Goal: Transaction & Acquisition: Purchase product/service

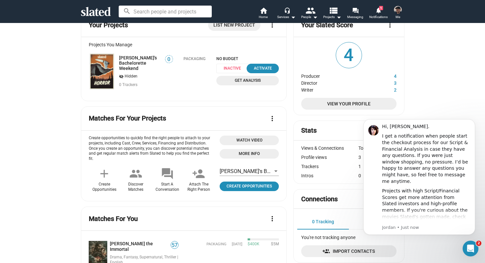
scroll to position [67, 0]
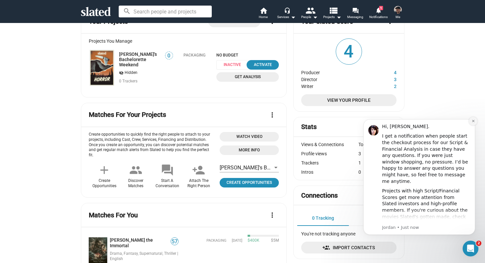
click at [470, 120] on button "Dismiss notification" at bounding box center [472, 121] width 9 height 9
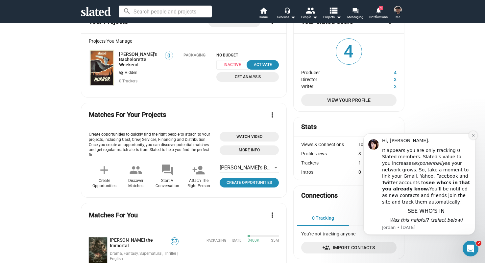
click at [472, 135] on icon "Dismiss notification" at bounding box center [473, 136] width 4 height 4
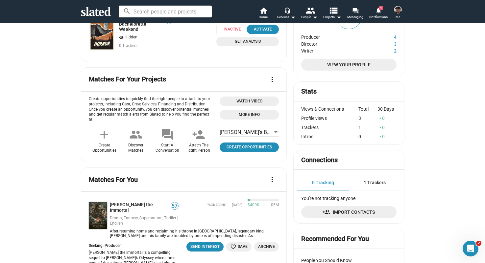
scroll to position [0, 0]
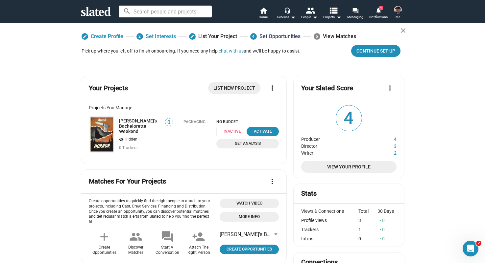
click at [275, 37] on link "4 Set Opportunities" at bounding box center [275, 37] width 50 height 12
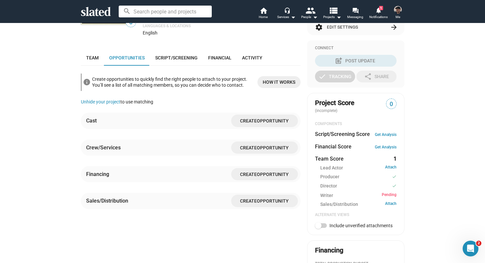
scroll to position [148, 0]
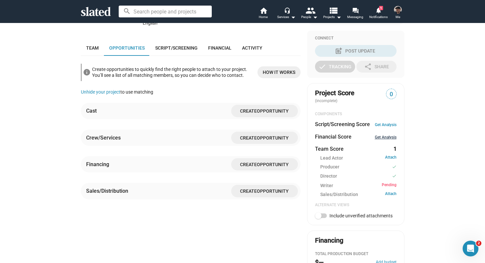
click at [384, 137] on link "Get Analysis" at bounding box center [386, 137] width 22 height 5
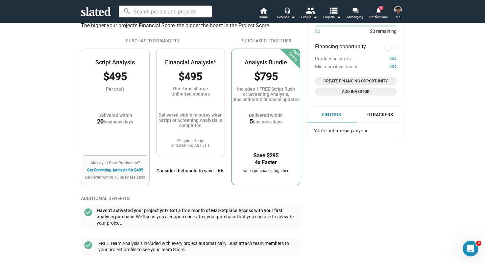
scroll to position [392, 0]
click at [175, 92] on div "One-time charge Unlimited updates" at bounding box center [190, 95] width 68 height 16
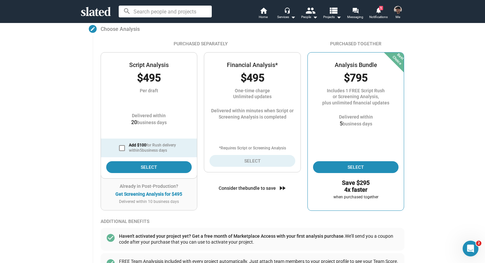
scroll to position [70, 0]
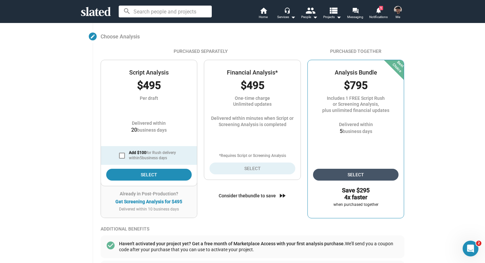
click at [348, 178] on span "Select" at bounding box center [355, 175] width 75 height 12
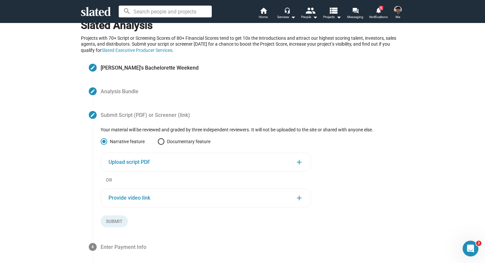
scroll to position [0, 0]
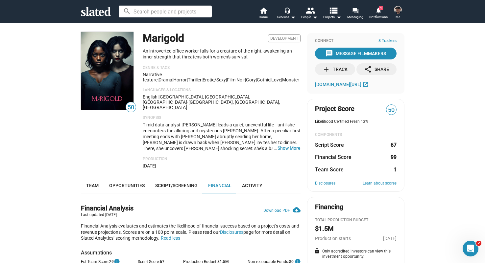
click at [396, 9] on img at bounding box center [398, 10] width 8 height 8
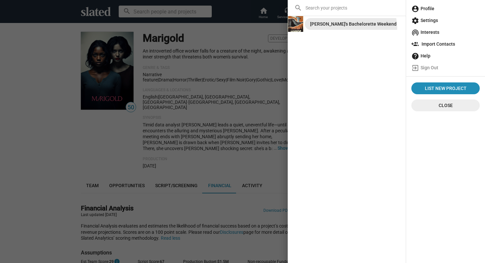
click at [350, 28] on div "[PERSON_NAME]'s Bachelorette Weekend" at bounding box center [353, 24] width 86 height 12
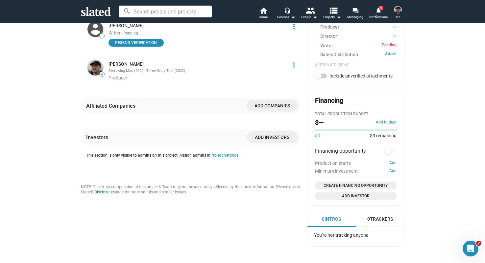
scroll to position [285, 0]
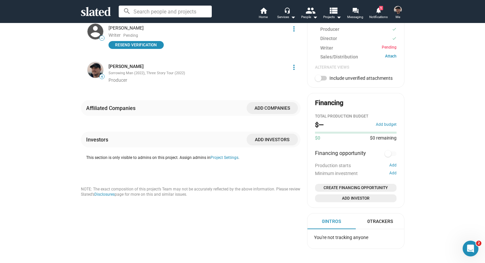
click at [265, 110] on span "Add companies" at bounding box center [272, 108] width 41 height 12
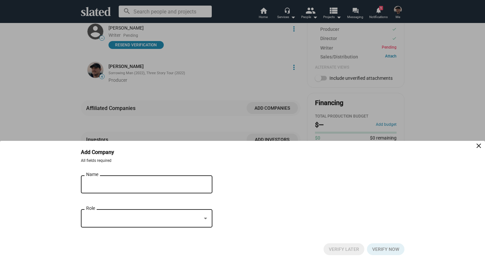
click at [147, 180] on div "Name" at bounding box center [142, 183] width 112 height 19
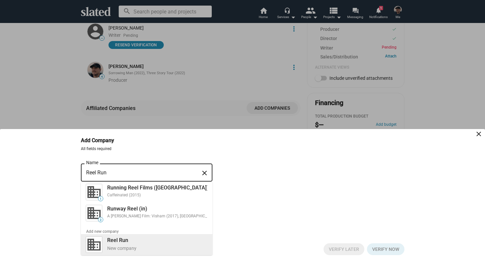
type input "Reel Run"
click at [181, 245] on div "New company" at bounding box center [157, 248] width 100 height 6
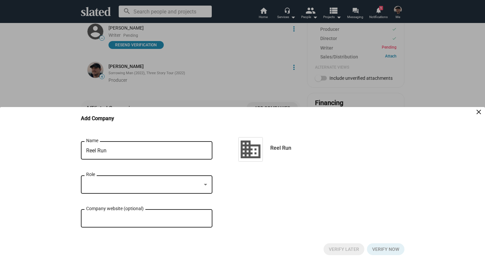
click at [163, 180] on div "Role" at bounding box center [146, 183] width 121 height 19
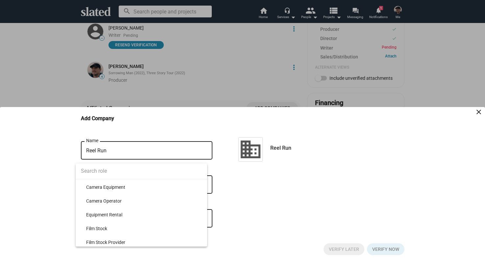
scroll to position [113, 0]
click at [144, 175] on input at bounding box center [141, 171] width 131 height 16
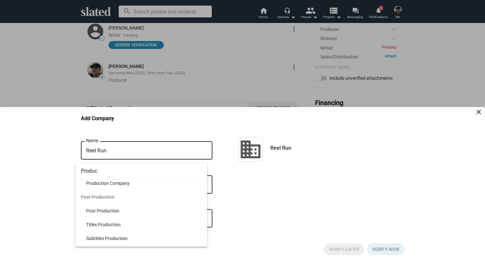
scroll to position [0, 0]
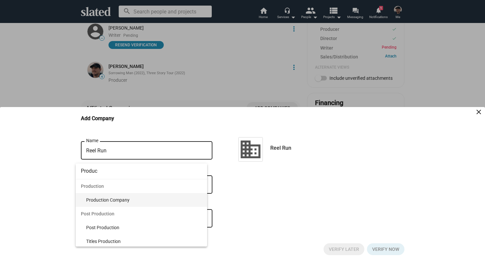
type input "Produc"
click at [138, 198] on span "Production Company" at bounding box center [144, 200] width 116 height 14
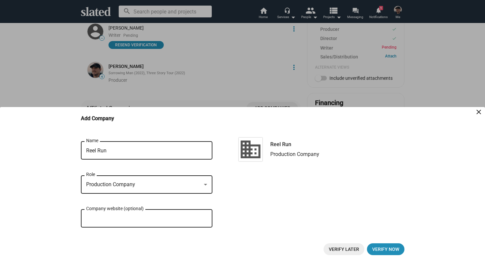
click at [320, 204] on div "Reel Run Name close Production Company Role Company website (optional) Reel Run…" at bounding box center [242, 187] width 323 height 95
click at [480, 117] on button "close" at bounding box center [476, 113] width 13 height 13
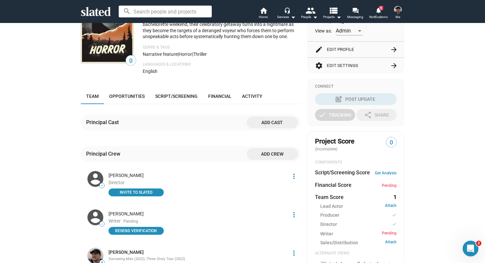
scroll to position [155, 0]
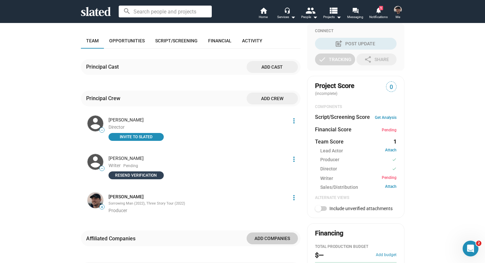
click at [153, 177] on span "Resend verification" at bounding box center [135, 175] width 47 height 7
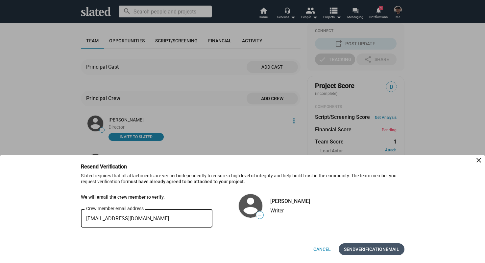
click at [359, 251] on span "Verification" at bounding box center [370, 249] width 30 height 12
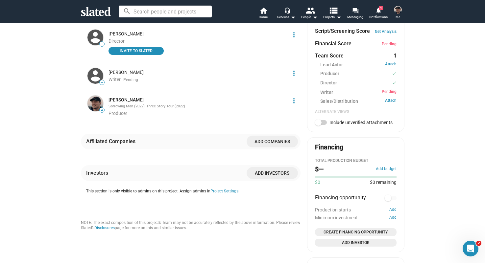
scroll to position [258, 0]
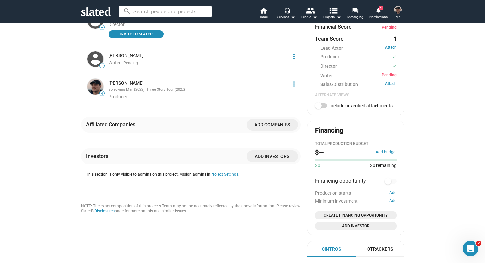
click at [386, 149] on div "$— Add budget" at bounding box center [355, 153] width 81 height 11
click at [386, 152] on button "Add budget" at bounding box center [386, 152] width 21 height 5
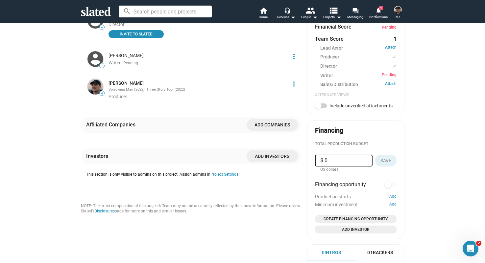
click at [338, 155] on input "$ 0" at bounding box center [343, 161] width 47 height 12
click at [338, 158] on input "$ 0" at bounding box center [343, 161] width 47 height 12
type input "$ 299,999"
click at [384, 162] on span "Save" at bounding box center [385, 161] width 11 height 12
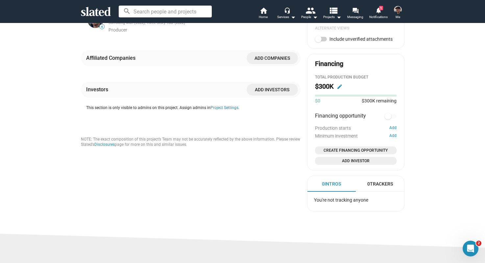
scroll to position [326, 0]
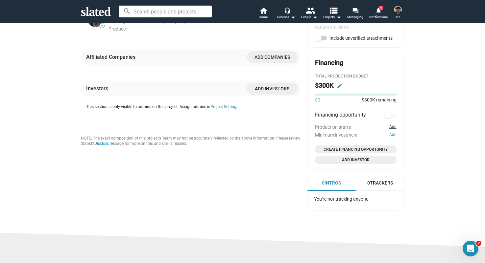
click at [391, 129] on button "Add" at bounding box center [392, 127] width 7 height 5
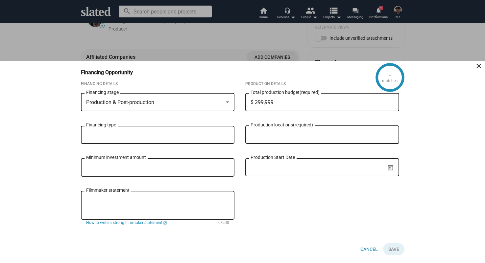
click at [198, 101] on div "Production & Post-production" at bounding box center [154, 102] width 137 height 7
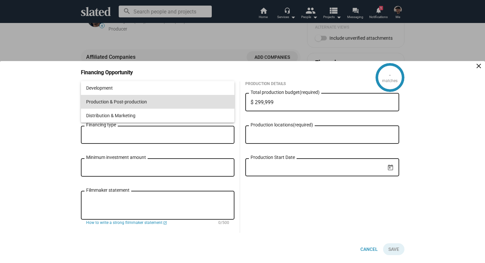
click at [198, 101] on span "Production & Post-production" at bounding box center [157, 102] width 143 height 14
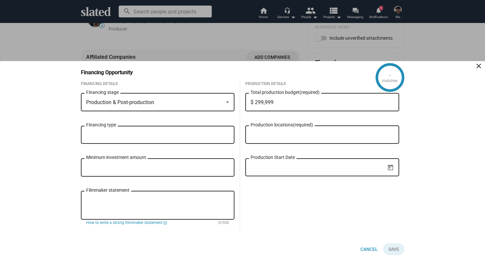
click at [167, 133] on input "Financing type" at bounding box center [158, 135] width 143 height 6
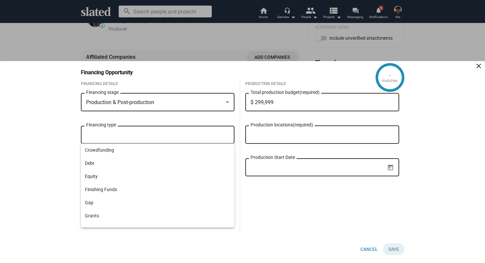
click at [175, 114] on div "Production & Post-production Financing stage" at bounding box center [158, 105] width 154 height 25
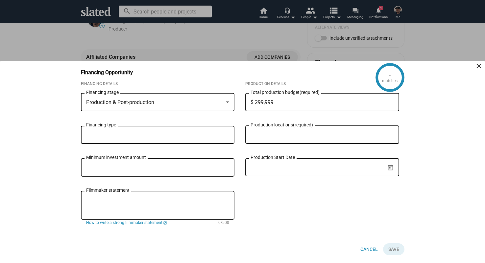
click at [184, 134] on input "Financing type" at bounding box center [158, 135] width 143 height 6
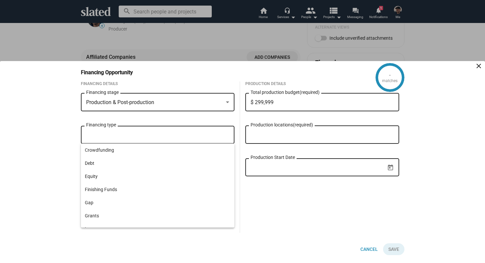
click at [280, 221] on div "Production Details $ 299,999 Total production budget (required) Production loca…" at bounding box center [322, 156] width 164 height 151
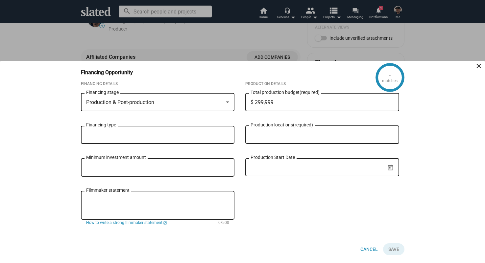
click at [149, 133] on input "Financing type" at bounding box center [158, 135] width 143 height 6
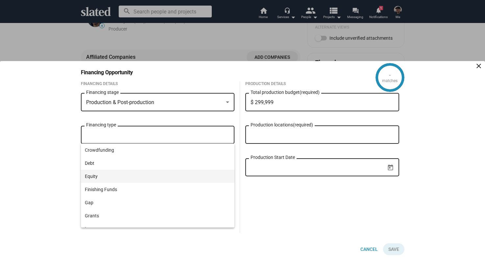
click at [136, 177] on span "Equity" at bounding box center [158, 176] width 146 height 13
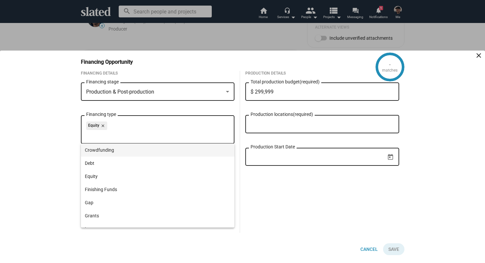
click at [135, 149] on span "Crowdfunding" at bounding box center [158, 150] width 146 height 13
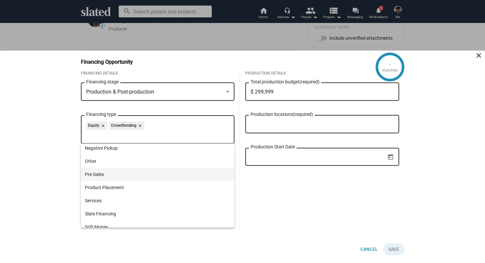
click at [138, 176] on span "Pre-Sales" at bounding box center [158, 174] width 146 height 13
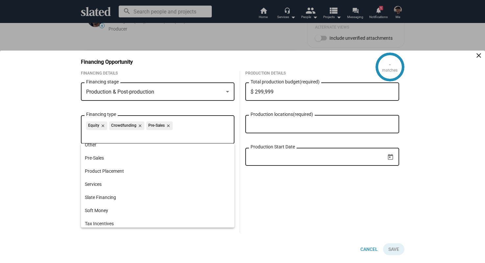
scroll to position [126, 0]
click at [272, 181] on div "Production Details $ 299,999 Total production budget (required) Production loca…" at bounding box center [322, 152] width 164 height 162
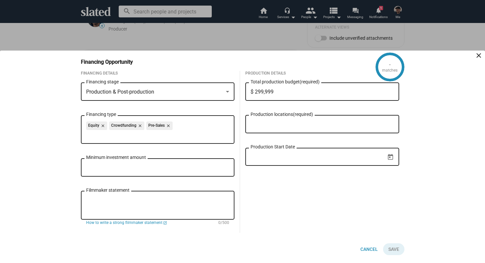
click at [269, 127] on input "Production locations (required)" at bounding box center [323, 125] width 143 height 6
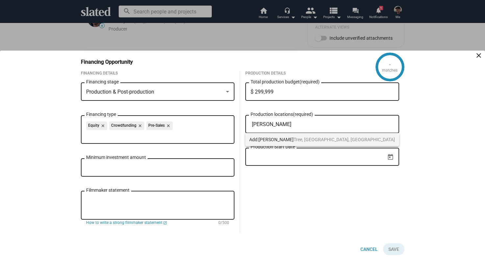
type input "Joshua"
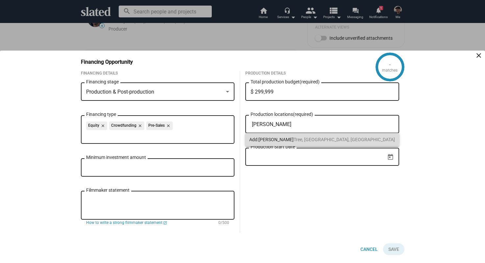
click at [276, 137] on span "Joshua Tree, CA, USA" at bounding box center [326, 139] width 136 height 5
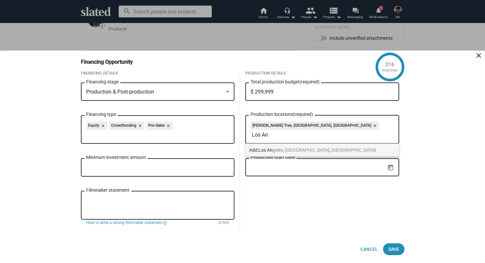
type input "Los An"
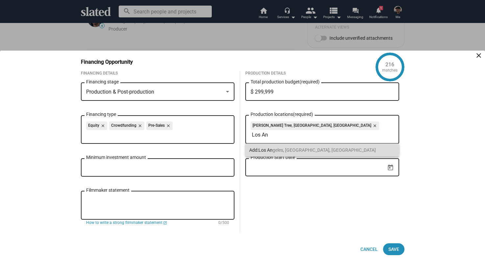
click at [294, 149] on span "Los An geles, CA, USA" at bounding box center [316, 150] width 117 height 5
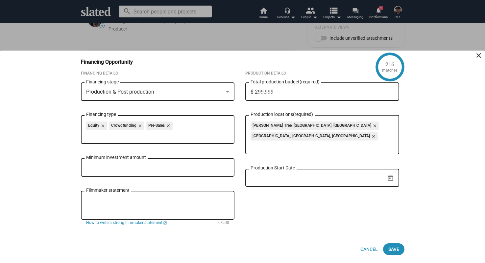
click at [178, 161] on div "Minimum investment amount" at bounding box center [157, 166] width 143 height 19
type input "$ 5,000"
click at [257, 194] on div "Production Details $ 299,999 Total production budget (required) Joshua Tree, CA…" at bounding box center [322, 152] width 164 height 162
click at [293, 171] on div "Production Start Date" at bounding box center [317, 177] width 134 height 19
click at [392, 175] on icon "Open calendar" at bounding box center [390, 178] width 7 height 7
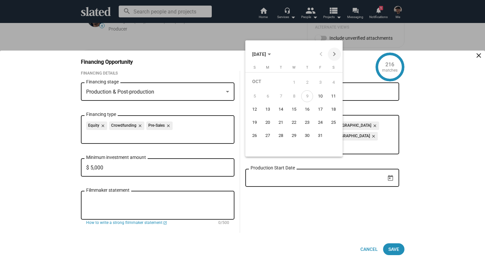
click at [339, 55] on button "Next month" at bounding box center [334, 54] width 13 height 13
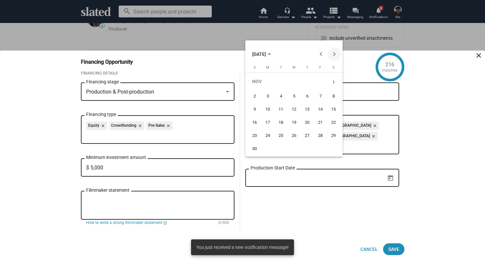
click at [339, 55] on button "Next month" at bounding box center [334, 54] width 13 height 13
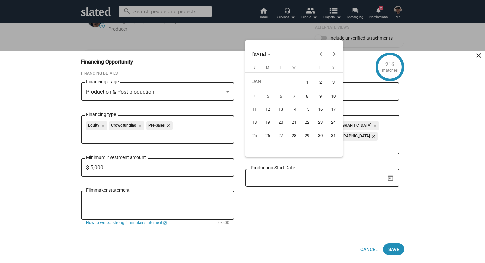
click at [268, 122] on div "19" at bounding box center [268, 123] width 12 height 12
type input "1/19/2026"
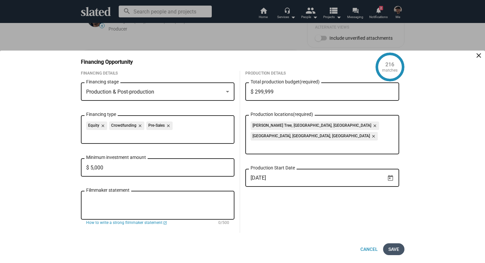
click at [390, 247] on span "Save" at bounding box center [393, 249] width 11 height 12
checkbox input "true"
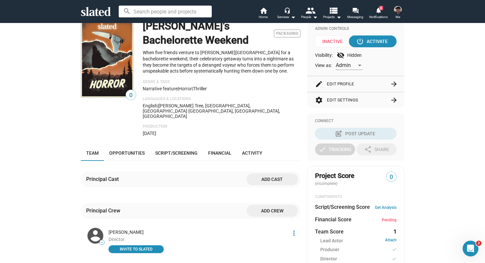
scroll to position [0, 0]
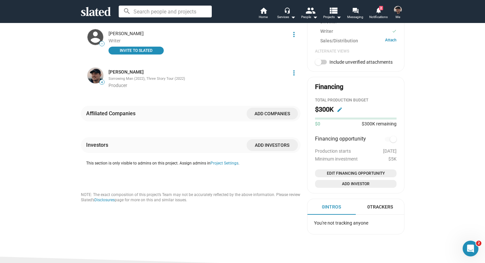
scroll to position [297, 0]
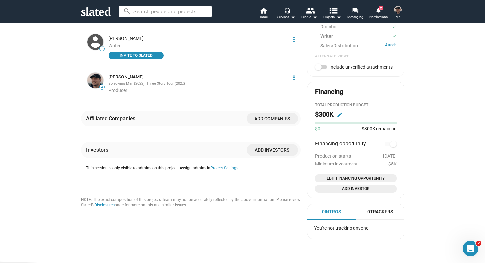
click at [274, 113] on span "Add companies" at bounding box center [272, 119] width 41 height 12
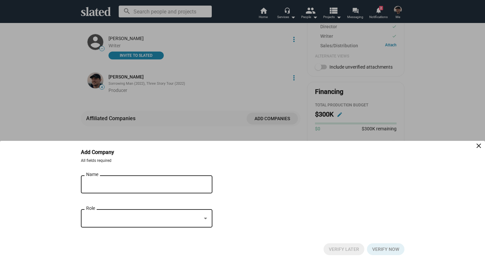
click at [116, 185] on input "Name" at bounding box center [142, 185] width 112 height 6
type input "Reel Run"
click at [117, 217] on div at bounding box center [143, 218] width 115 height 7
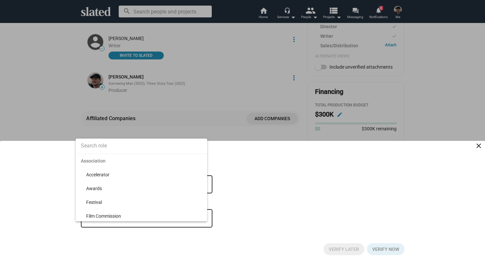
click at [133, 146] on input at bounding box center [141, 146] width 131 height 16
type input "Prod"
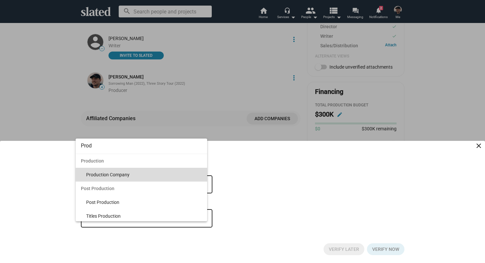
click at [142, 177] on span "Production Company" at bounding box center [144, 175] width 116 height 14
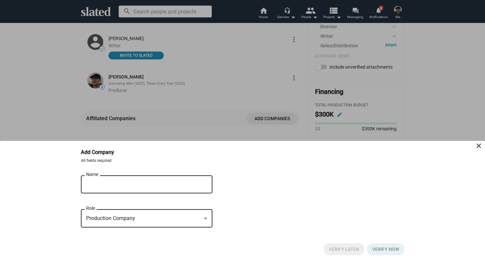
click at [181, 178] on div "Reel Run Name" at bounding box center [142, 183] width 112 height 19
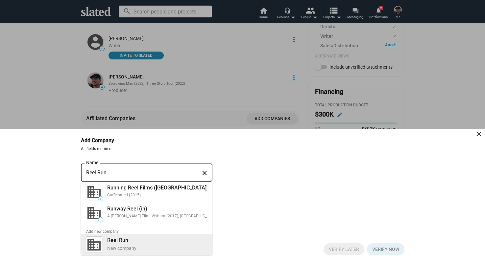
click at [149, 238] on div "Reel Run New company" at bounding box center [155, 244] width 104 height 17
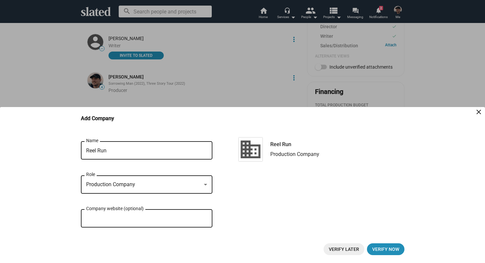
click at [311, 219] on div "Reel Run Name close Production Company Role Company website (optional) Reel Run…" at bounding box center [242, 187] width 323 height 95
click at [395, 250] on span "Verify now" at bounding box center [385, 249] width 27 height 12
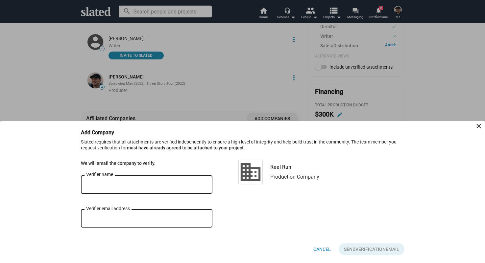
click at [161, 184] on input "Verifier name" at bounding box center [146, 185] width 121 height 6
type input "[PERSON_NAME]"
click at [149, 218] on input "Verifier email address" at bounding box center [146, 219] width 121 height 6
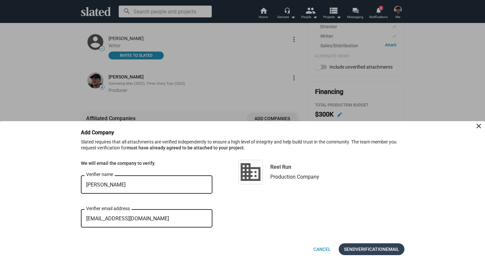
type input "[EMAIL_ADDRESS][DOMAIN_NAME]"
click at [381, 248] on span "Verification" at bounding box center [370, 249] width 30 height 12
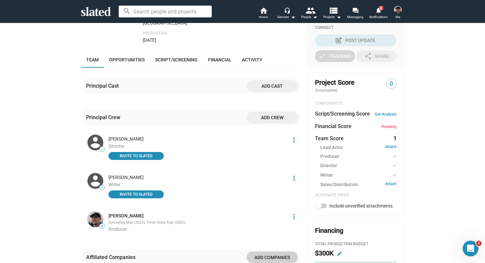
scroll to position [151, 0]
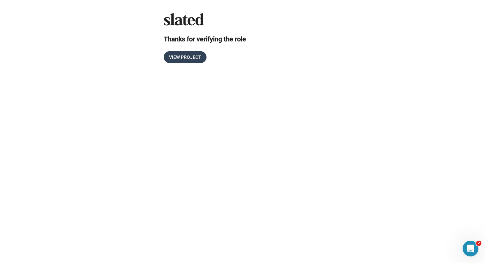
click at [195, 57] on span "View Project" at bounding box center [185, 57] width 32 height 12
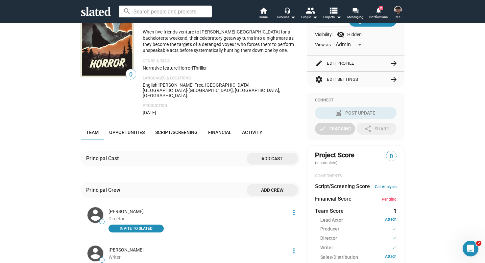
scroll to position [82, 0]
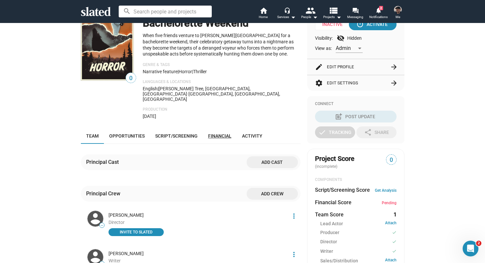
click at [217, 129] on link "Financial" at bounding box center [220, 136] width 34 height 16
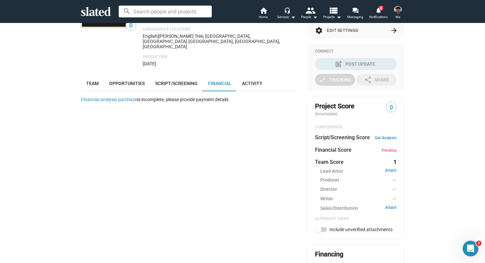
scroll to position [131, 0]
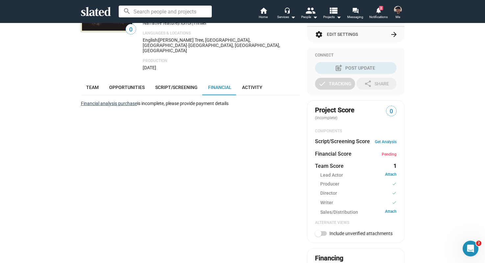
click at [115, 101] on link "Financial analysis purchase" at bounding box center [109, 103] width 56 height 5
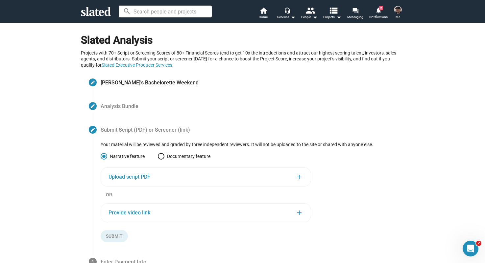
click at [136, 87] on mat-step-header "create [PERSON_NAME]'s Bachelorette Weekend" at bounding box center [242, 83] width 323 height 24
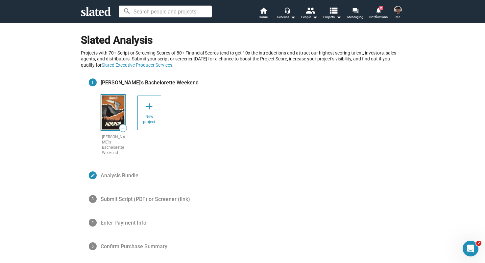
click at [107, 103] on img at bounding box center [113, 112] width 24 height 35
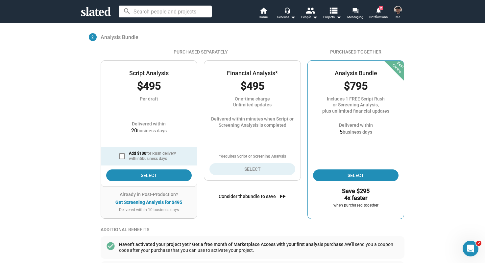
scroll to position [72, 0]
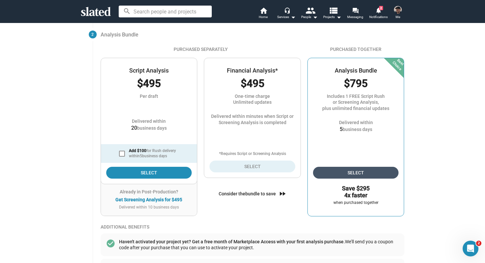
click at [338, 175] on span "Select" at bounding box center [355, 173] width 75 height 12
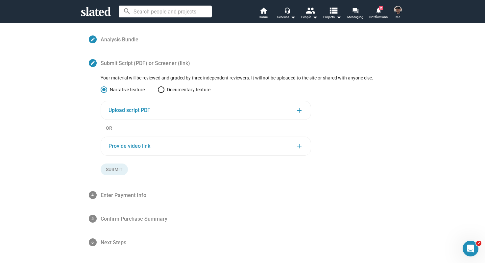
scroll to position [64, 0]
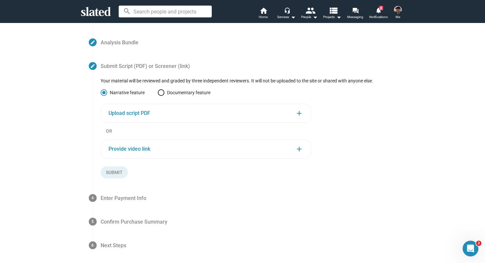
click at [153, 114] on div "Upload script PDF add" at bounding box center [205, 113] width 194 height 8
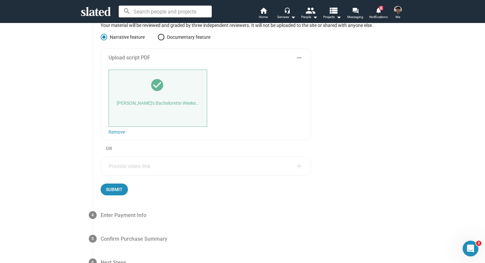
scroll to position [121, 0]
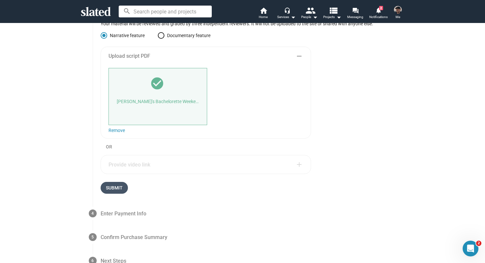
click at [120, 190] on span "Submit" at bounding box center [114, 188] width 17 height 12
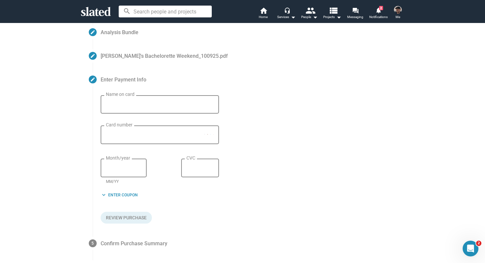
scroll to position [65, 0]
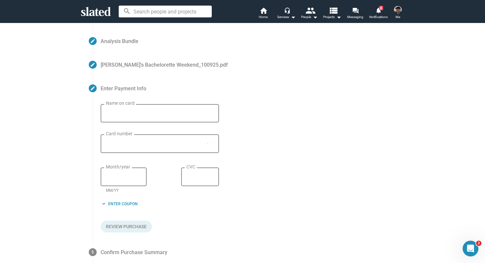
click at [161, 113] on input "Name on card" at bounding box center [160, 114] width 108 height 6
type input "[PERSON_NAME]"
click at [142, 150] on div "Card number" at bounding box center [155, 143] width 99 height 20
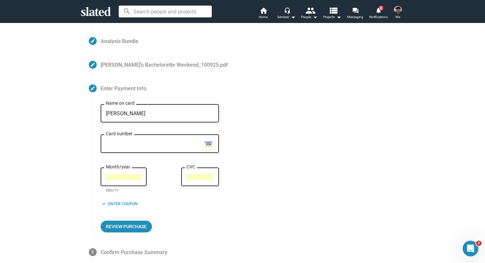
click at [161, 183] on div "test Month/year MM/YY test CVC" at bounding box center [160, 181] width 118 height 29
click at [205, 205] on div "keyboard_arrow_down Enter Coupon" at bounding box center [160, 207] width 118 height 12
click at [264, 145] on form "[PERSON_NAME] Name on card test Card number test Month/year MM/YY test CVC keyb…" at bounding box center [253, 168] width 304 height 128
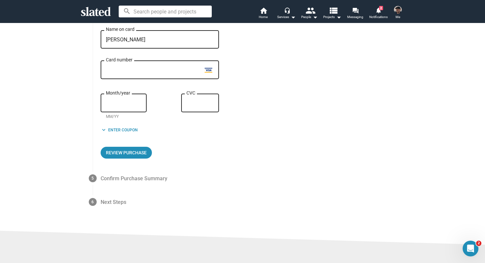
scroll to position [145, 0]
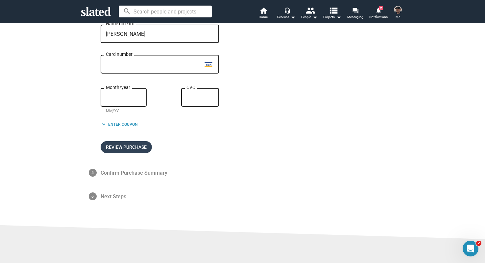
click at [143, 151] on span "Review Purchase" at bounding box center [126, 147] width 41 height 12
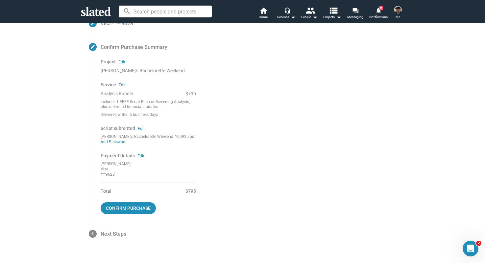
scroll to position [130, 0]
click at [130, 206] on span "Confirm purchase" at bounding box center [128, 208] width 45 height 12
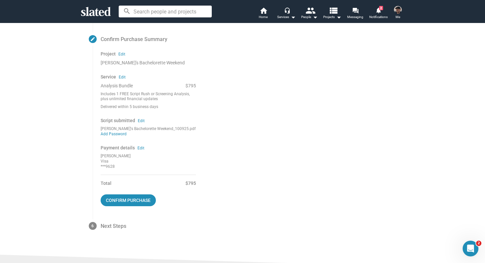
scroll to position [140, 0]
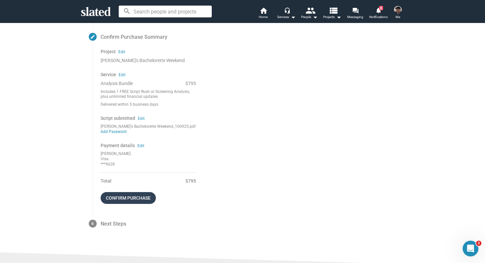
click at [134, 201] on span "Confirm purchase" at bounding box center [128, 198] width 45 height 12
click at [148, 202] on span "Confirm purchase" at bounding box center [128, 198] width 45 height 12
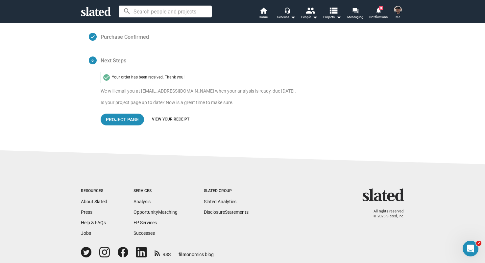
click at [162, 123] on div "Project Page View your receipt" at bounding box center [253, 120] width 304 height 12
click at [163, 120] on link "View your receipt" at bounding box center [170, 119] width 37 height 5
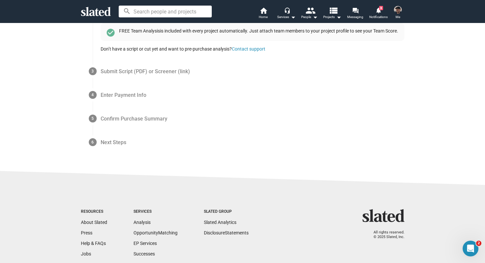
scroll to position [268, 0]
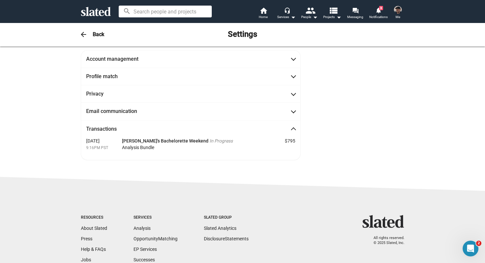
scroll to position [39, 0]
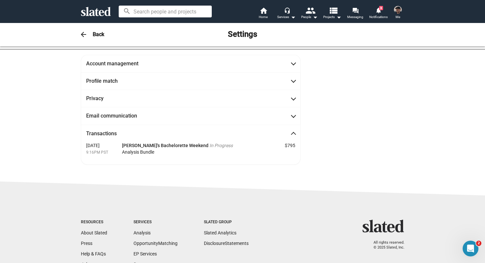
click at [251, 143] on div "[PERSON_NAME]'s Bachelorette Weekend In Progress Analysis Bundle" at bounding box center [198, 150] width 153 height 17
click at [294, 132] on span at bounding box center [293, 134] width 4 height 7
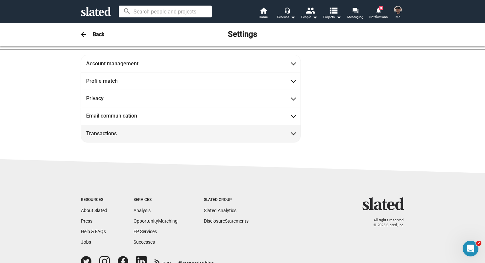
click at [294, 132] on span at bounding box center [293, 133] width 4 height 7
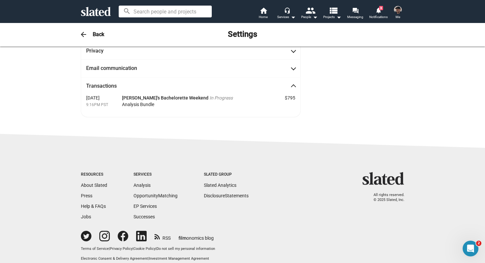
click at [165, 101] on div "[PERSON_NAME]'s Bachelorette Weekend In Progress Analysis Bundle" at bounding box center [198, 103] width 153 height 17
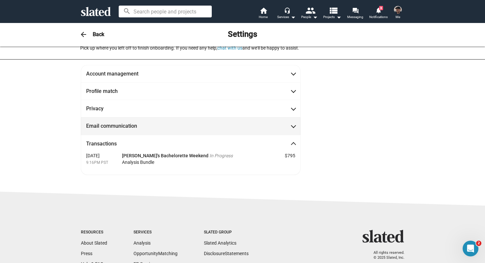
click at [212, 135] on mat-expansion-panel-header "Email communication" at bounding box center [190, 125] width 219 height 17
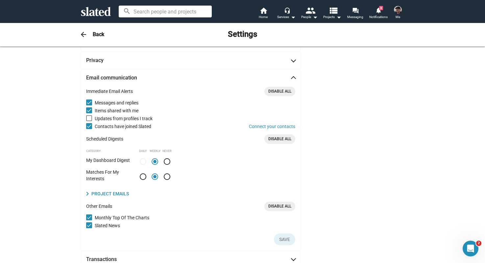
scroll to position [72, 0]
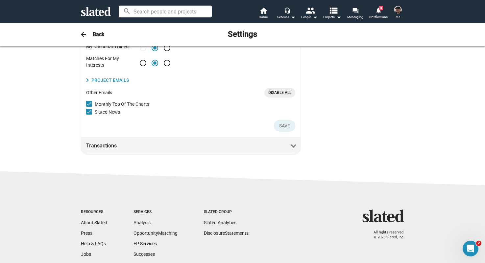
click at [221, 141] on mat-expansion-panel-header "Transactions" at bounding box center [190, 145] width 219 height 17
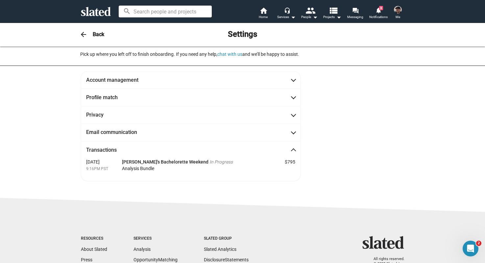
scroll to position [0, 0]
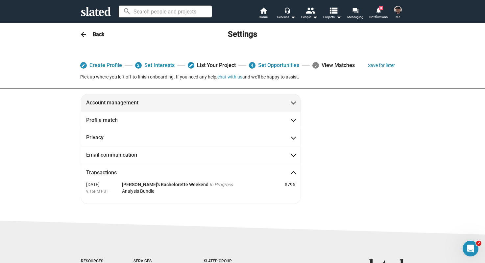
click at [239, 110] on mat-expansion-panel-header "Account management" at bounding box center [190, 102] width 219 height 17
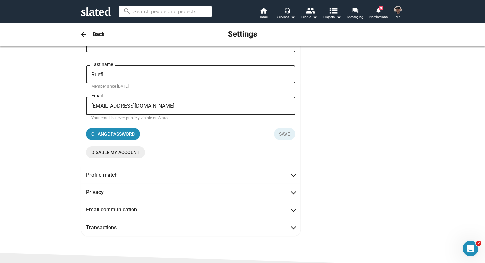
scroll to position [94, 0]
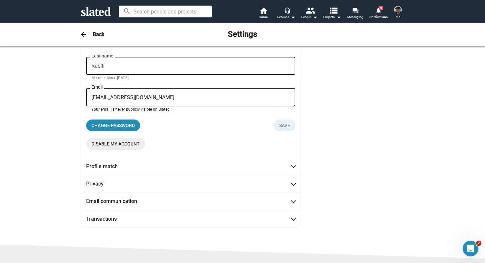
drag, startPoint x: 159, startPoint y: 96, endPoint x: 82, endPoint y: 96, distance: 76.9
click at [82, 96] on div "[PERSON_NAME] First name [PERSON_NAME] Last name Member since [DATE] [EMAIL_ADD…" at bounding box center [190, 88] width 219 height 140
type input "[EMAIL_ADDRESS][DOMAIN_NAME]"
click at [188, 125] on div "Change password Save" at bounding box center [190, 122] width 209 height 17
click at [281, 125] on span "Save" at bounding box center [284, 126] width 11 height 12
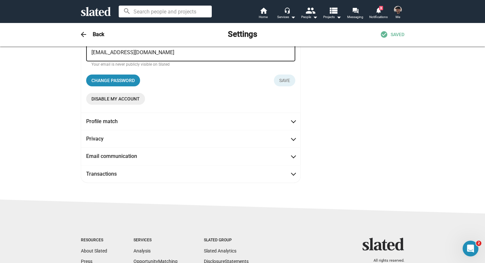
scroll to position [141, 0]
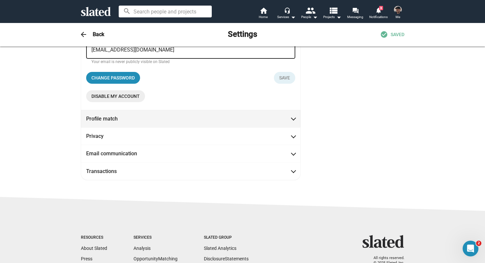
click at [256, 115] on mat-expansion-panel-header "Profile match" at bounding box center [190, 118] width 219 height 17
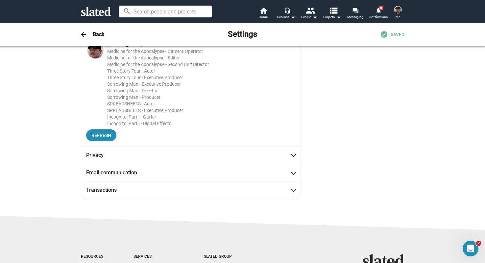
scroll to position [109, 0]
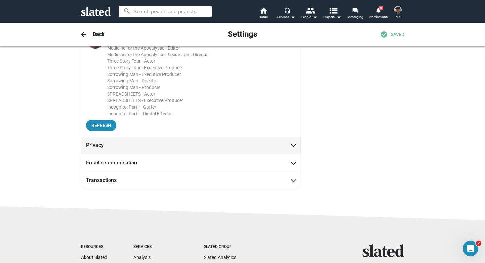
click at [248, 145] on span "Privacy" at bounding box center [190, 145] width 209 height 7
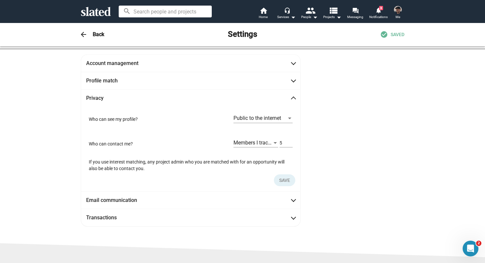
scroll to position [39, 0]
